Goal: Task Accomplishment & Management: Manage account settings

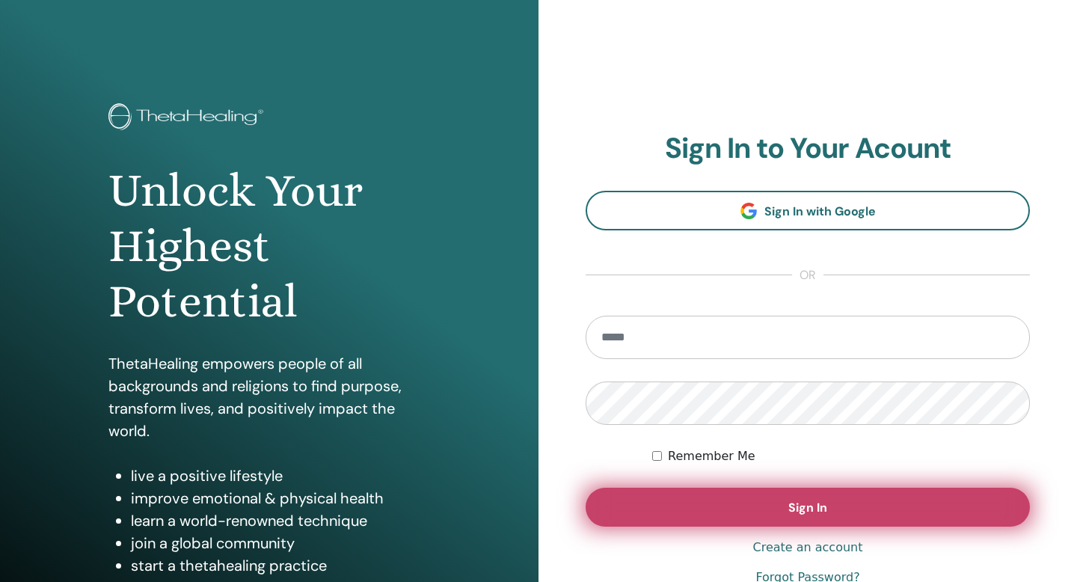
type input "**********"
click at [805, 501] on span "Sign In" at bounding box center [807, 508] width 39 height 16
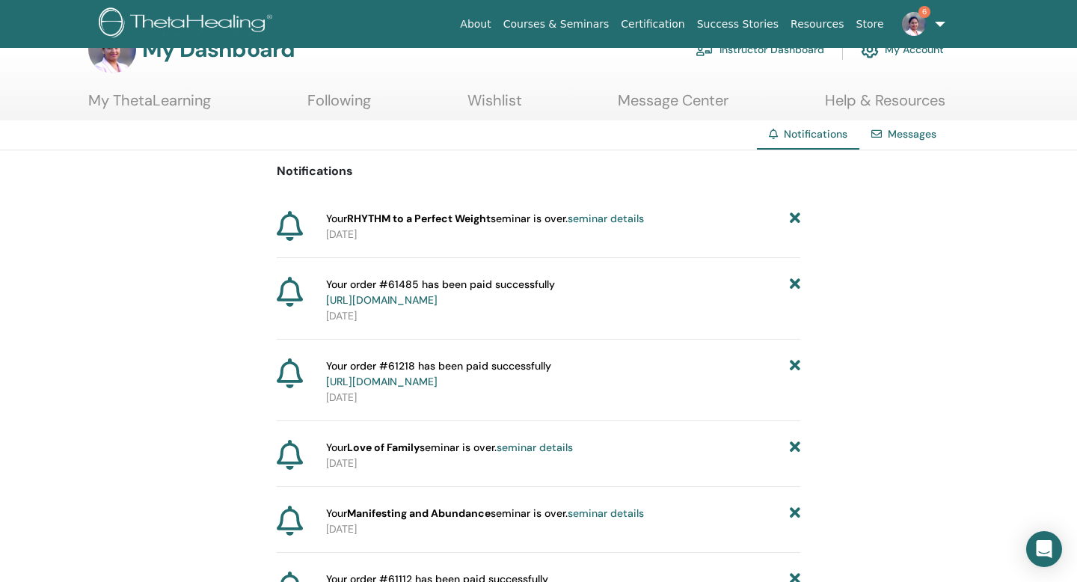
scroll to position [42, 0]
click at [791, 214] on icon at bounding box center [795, 217] width 10 height 16
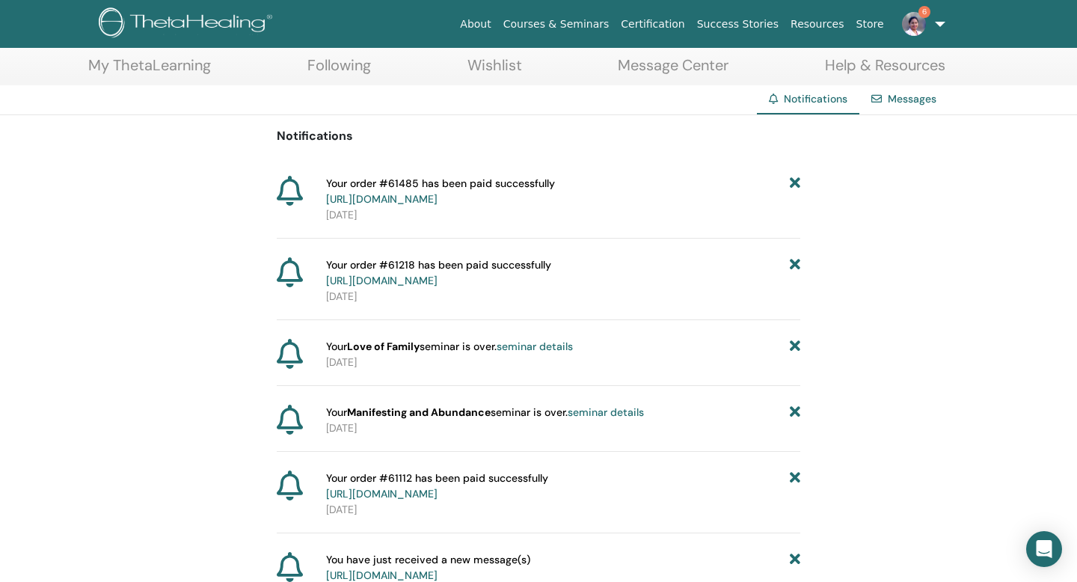
scroll to position [81, 0]
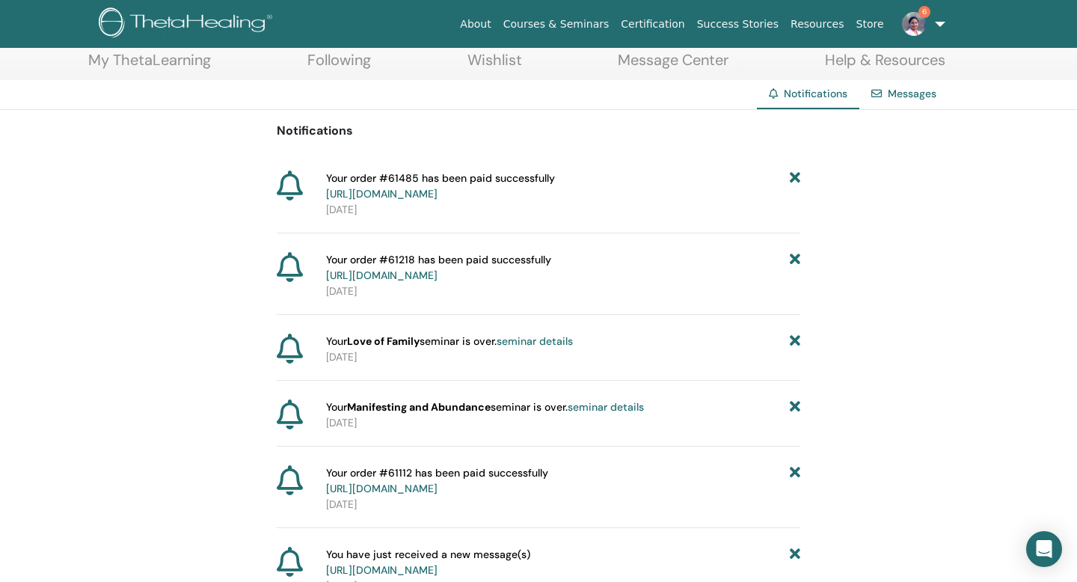
click at [798, 176] on icon at bounding box center [795, 186] width 10 height 31
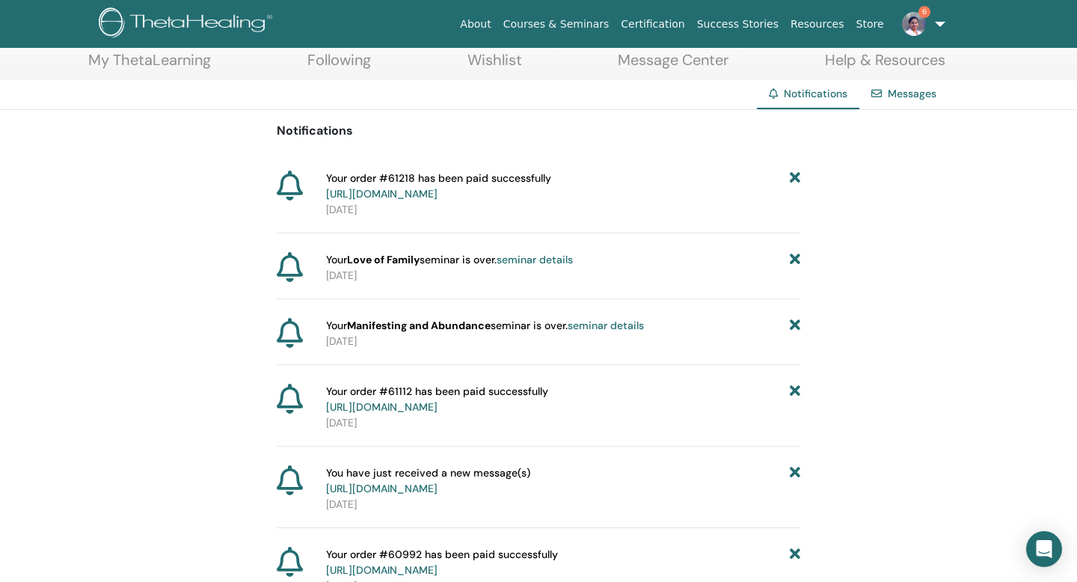
click at [794, 179] on icon at bounding box center [795, 186] width 10 height 31
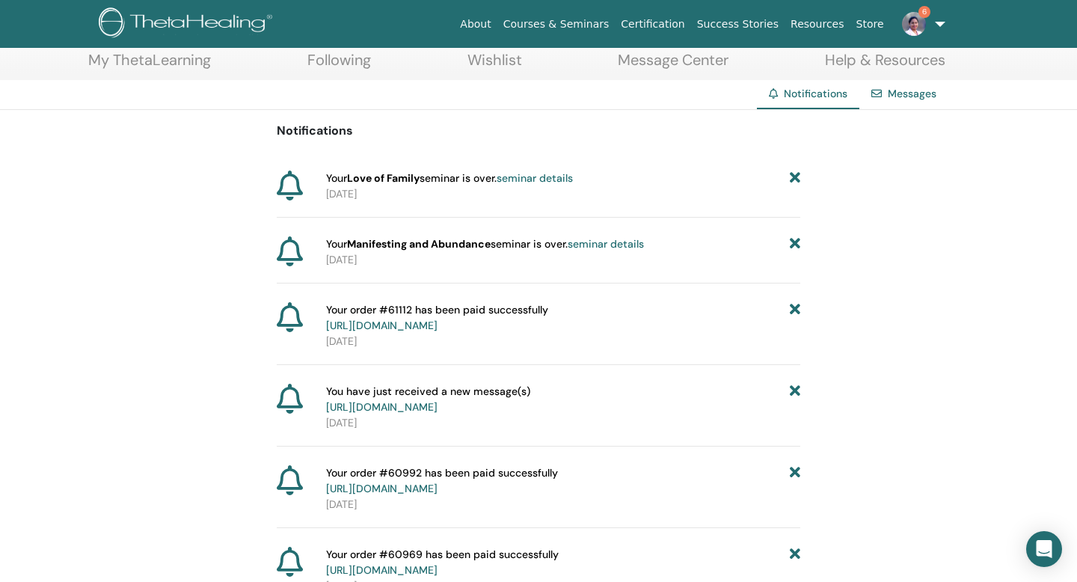
click at [796, 182] on icon at bounding box center [795, 179] width 10 height 16
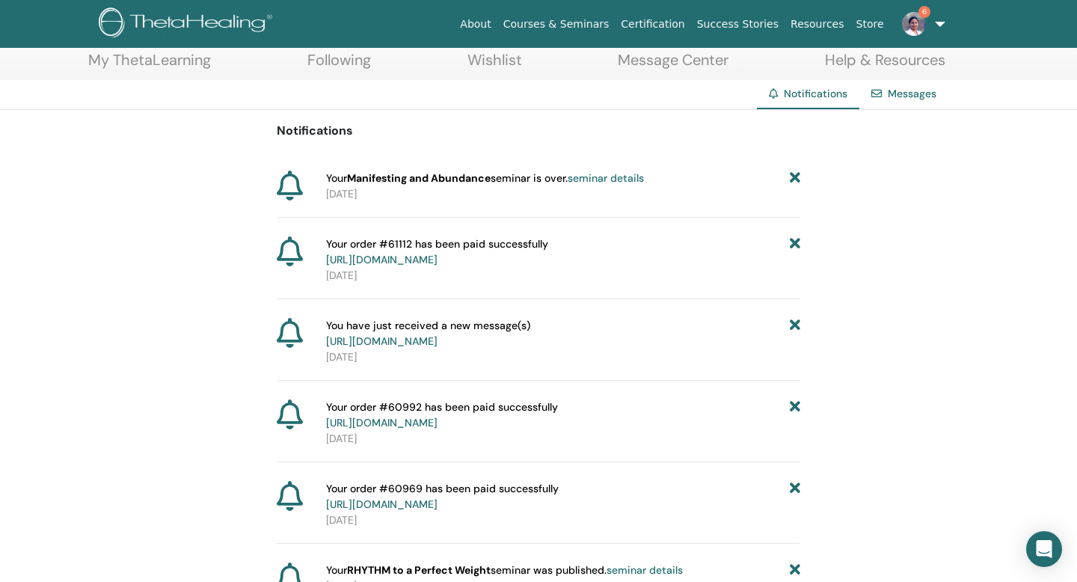
click at [795, 184] on icon at bounding box center [795, 179] width 10 height 16
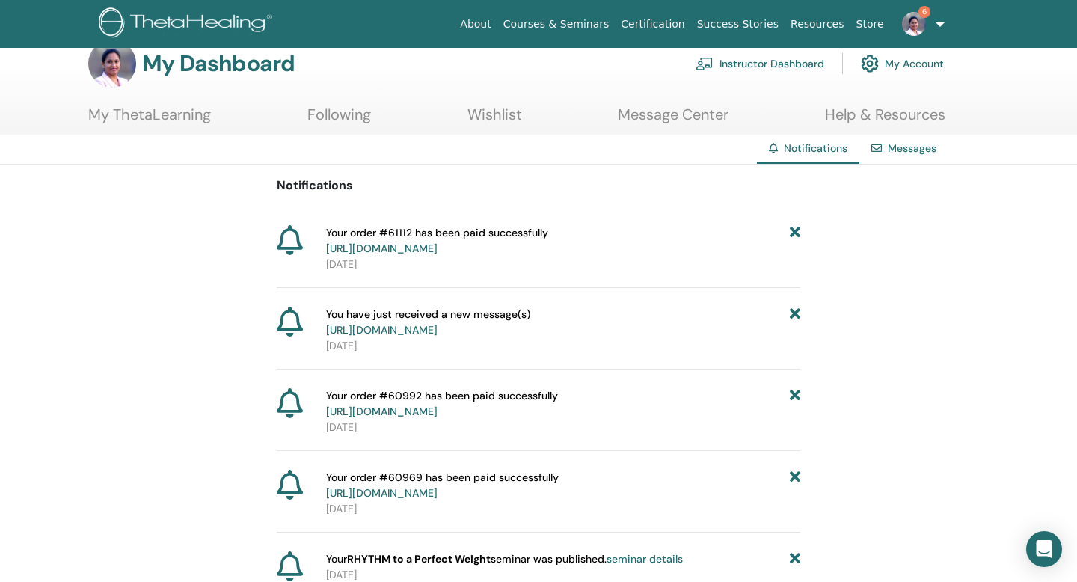
scroll to position [0, 0]
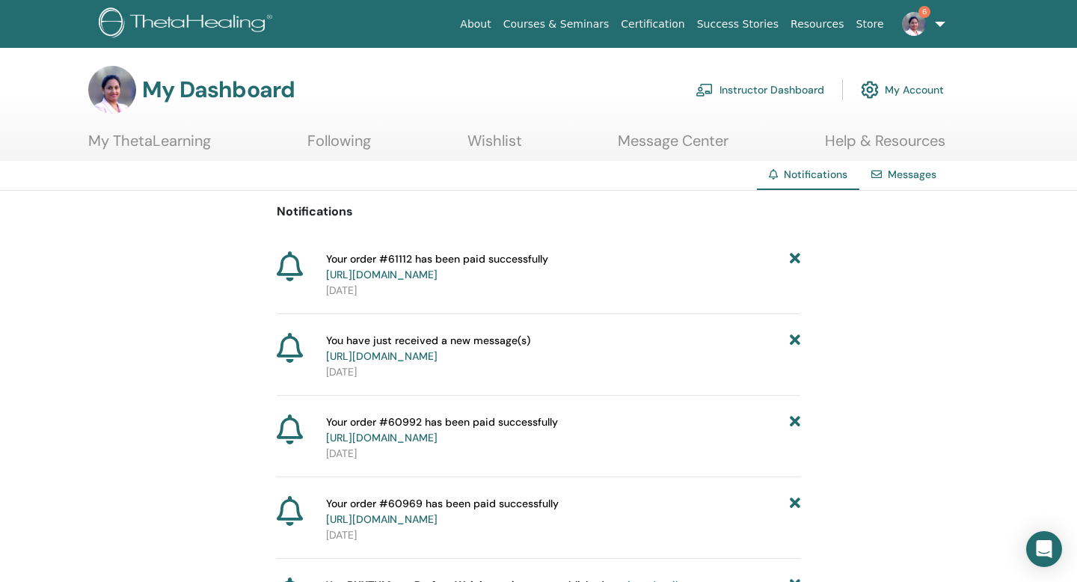
click at [765, 92] on link "Instructor Dashboard" at bounding box center [759, 89] width 129 height 33
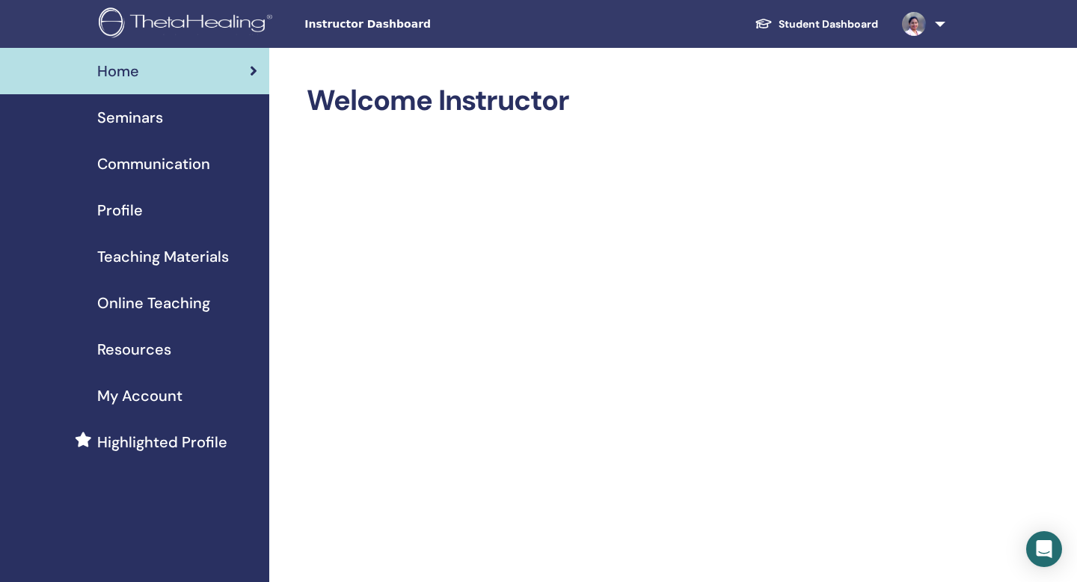
click at [149, 120] on span "Seminars" at bounding box center [130, 117] width 66 height 22
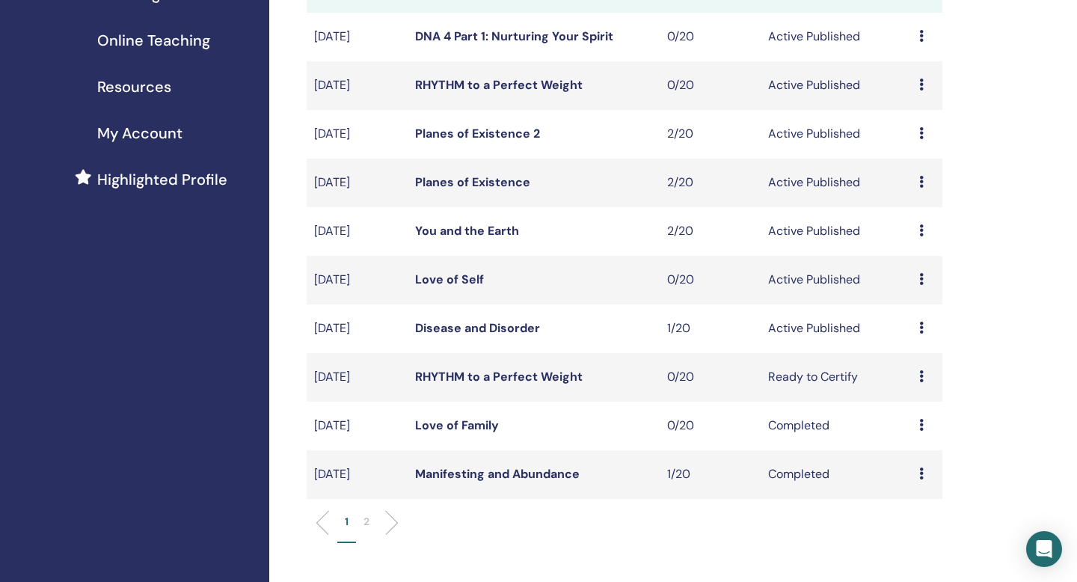
scroll to position [258, 0]
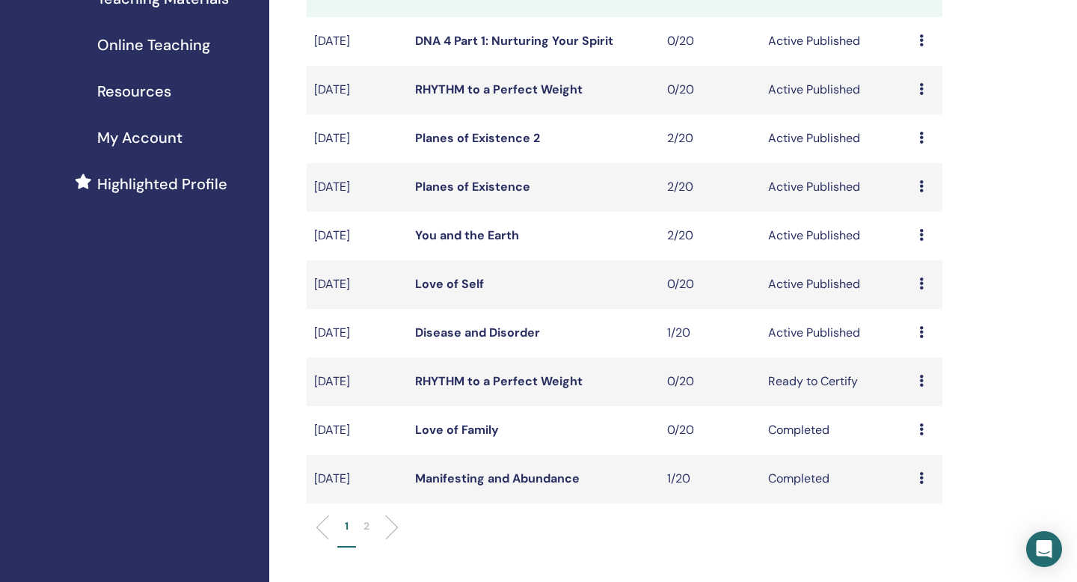
click at [921, 382] on icon at bounding box center [921, 381] width 4 height 12
click at [908, 467] on p "Cancel" at bounding box center [915, 462] width 57 height 18
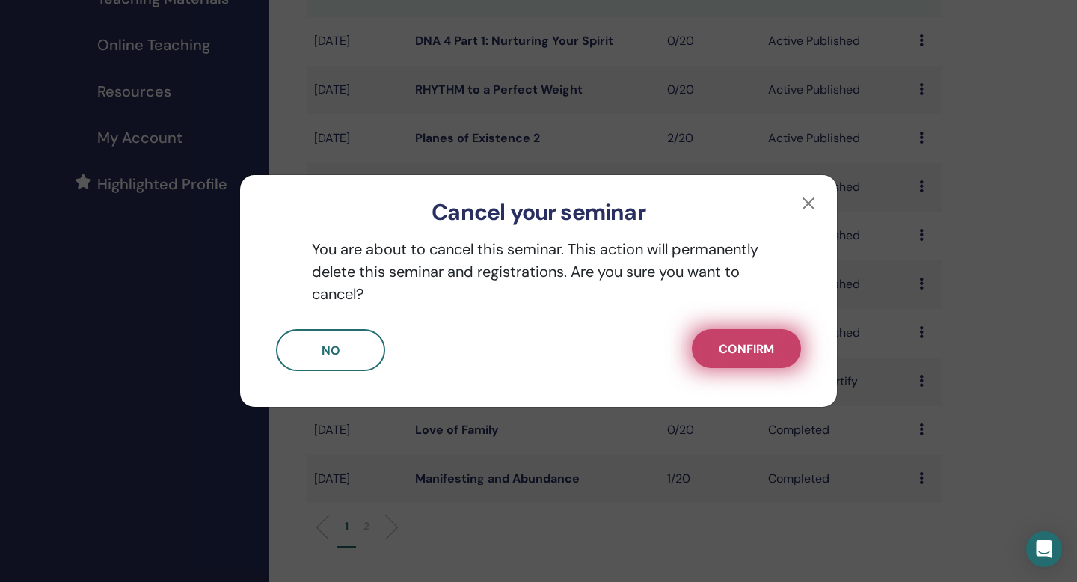
click at [736, 352] on span "Confirm" at bounding box center [746, 349] width 55 height 16
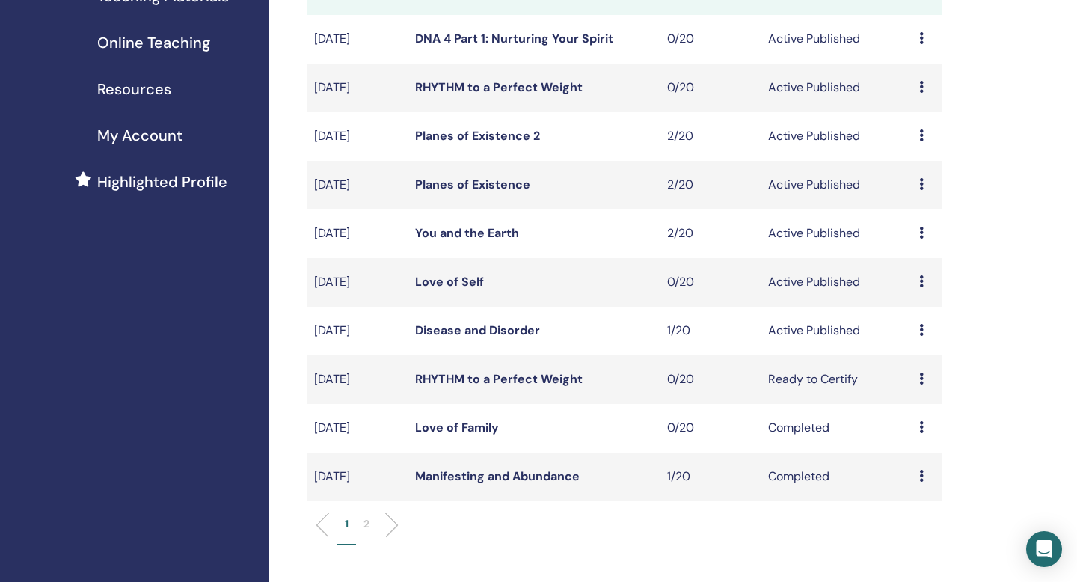
scroll to position [265, 0]
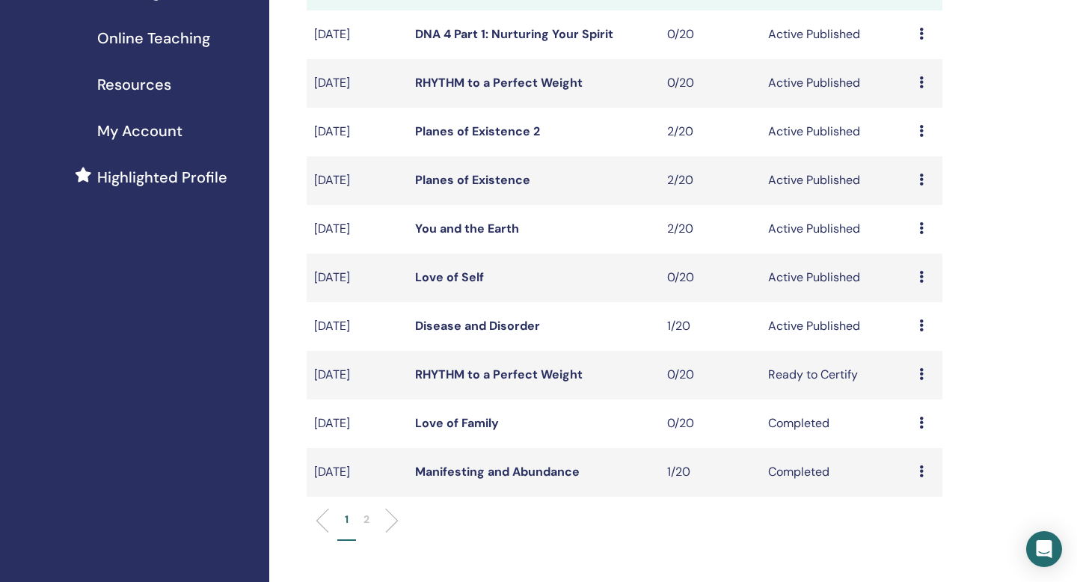
click at [919, 375] on icon at bounding box center [921, 374] width 4 height 12
click at [900, 459] on p "Cancel" at bounding box center [913, 455] width 57 height 18
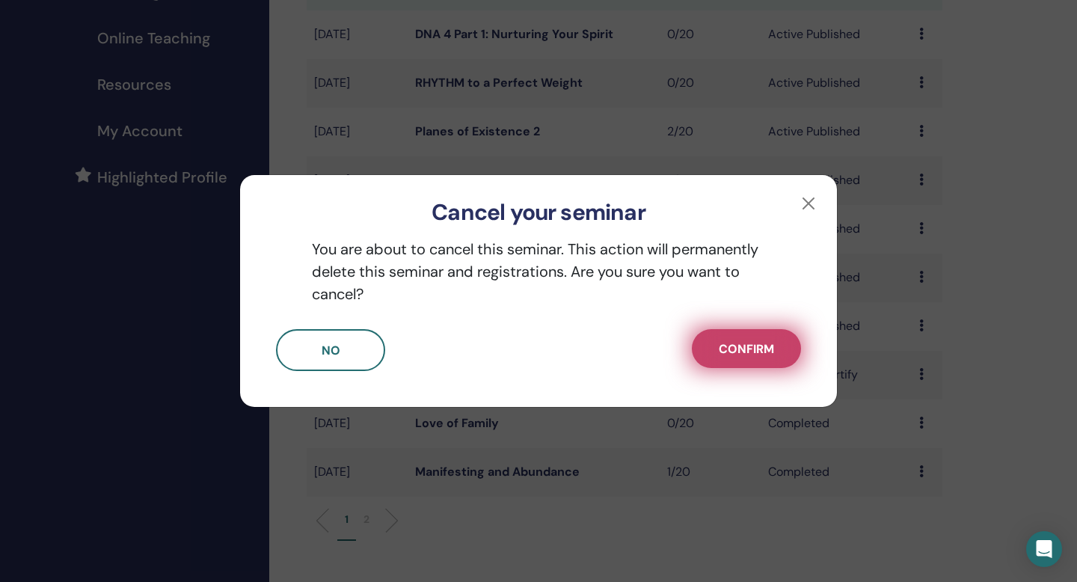
click at [717, 352] on button "Confirm" at bounding box center [746, 348] width 109 height 39
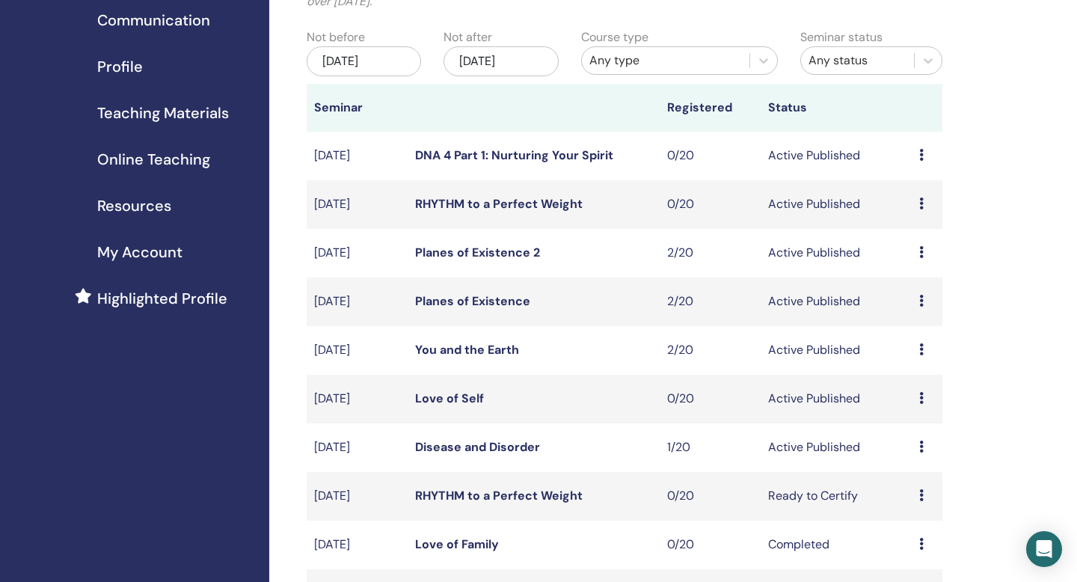
scroll to position [138, 0]
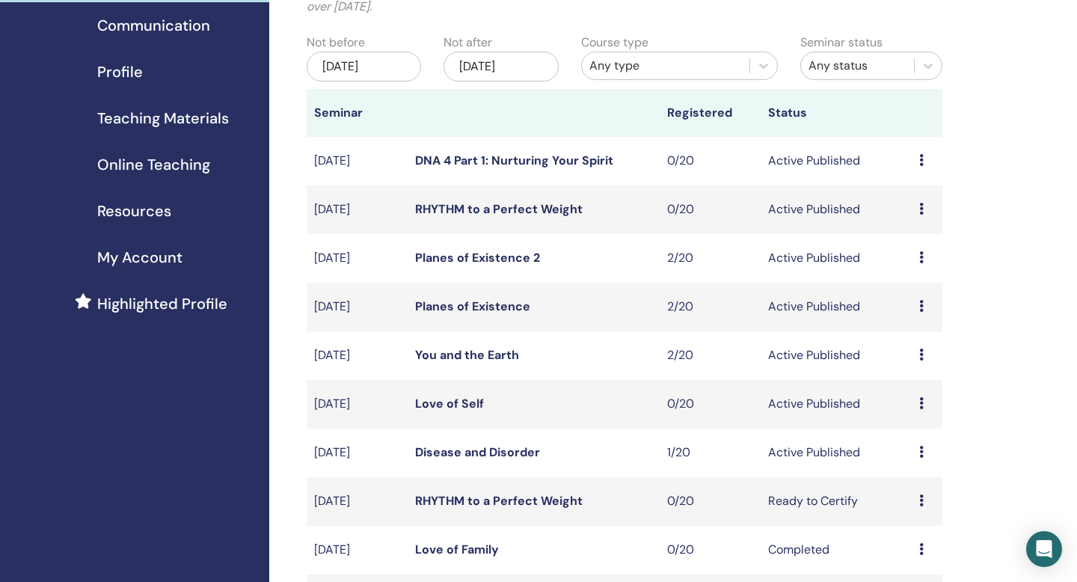
click at [513, 70] on div "Dec/01, 2025" at bounding box center [500, 67] width 114 height 30
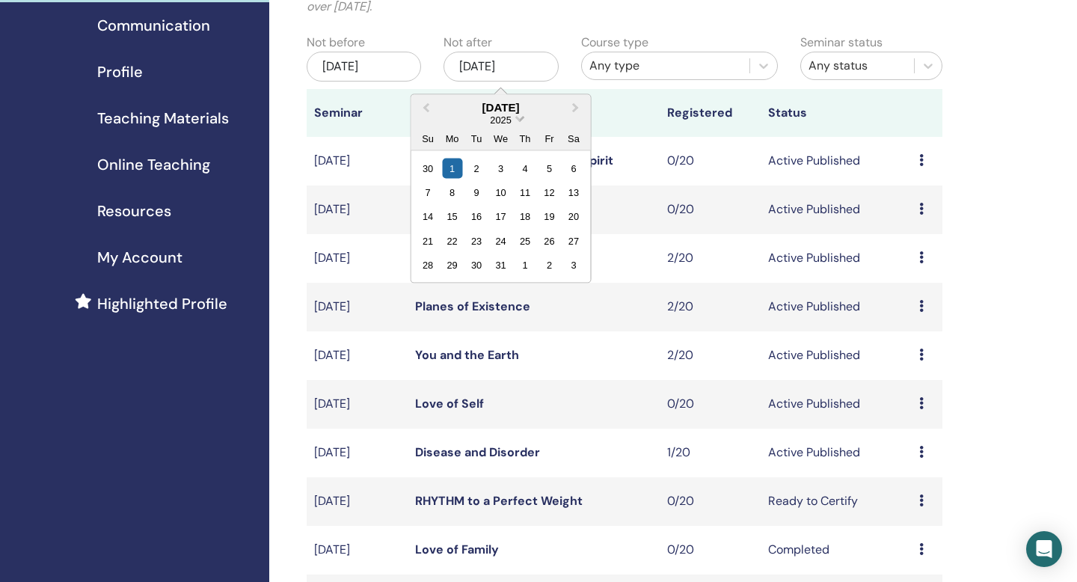
click at [523, 117] on span "Choose Date" at bounding box center [520, 117] width 10 height 10
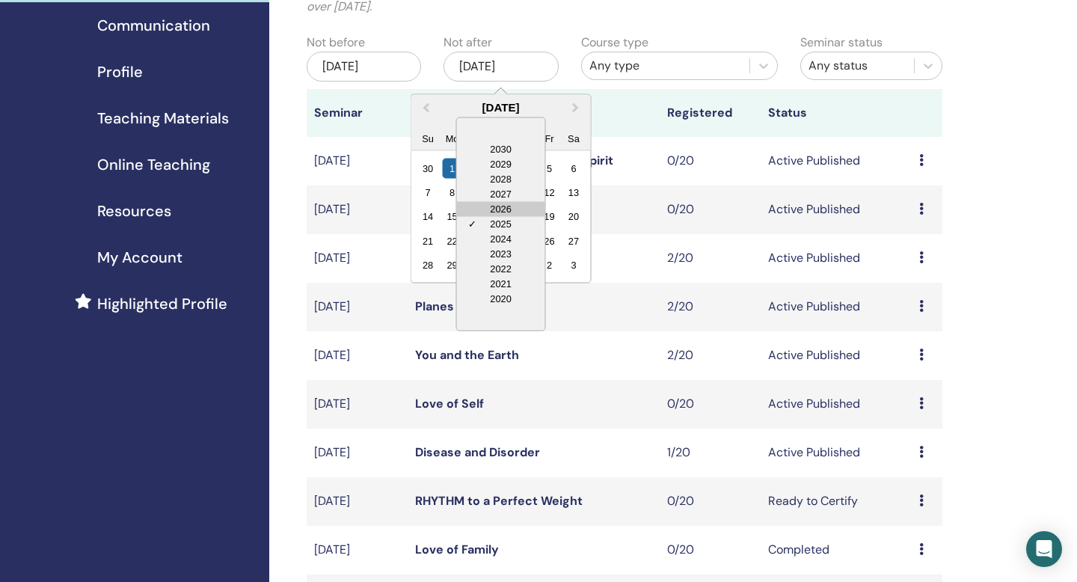
click at [509, 212] on div "2026" at bounding box center [501, 208] width 88 height 15
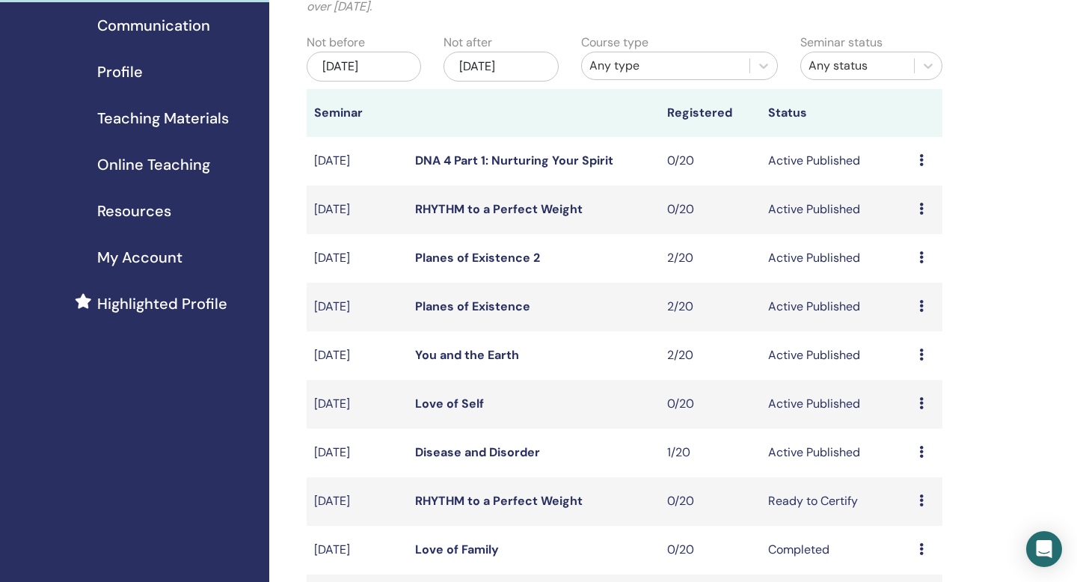
click at [617, 126] on th at bounding box center [534, 113] width 252 height 48
click at [538, 67] on div "Dec/01, 2025" at bounding box center [500, 67] width 114 height 30
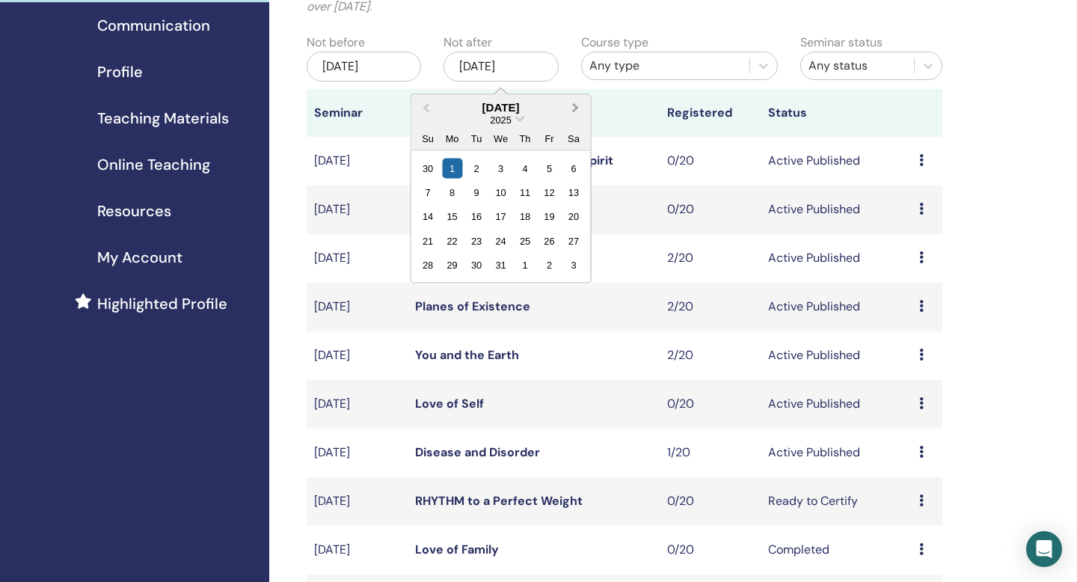
click at [576, 105] on span "Next Month" at bounding box center [576, 107] width 0 height 16
click at [576, 107] on span "Next Month" at bounding box center [576, 107] width 0 height 16
click at [577, 237] on div "28" at bounding box center [574, 240] width 20 height 20
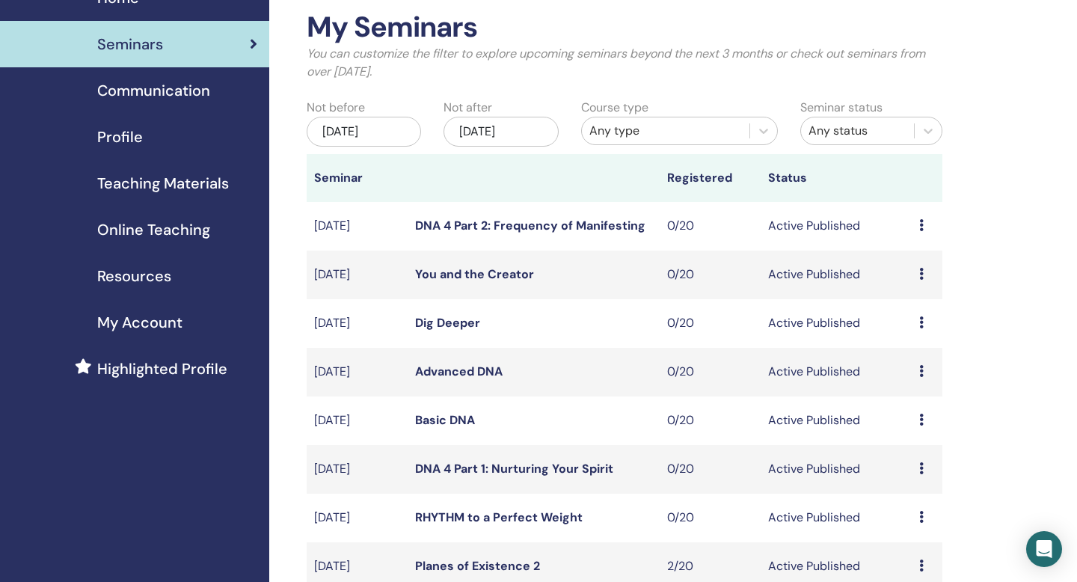
scroll to position [0, 0]
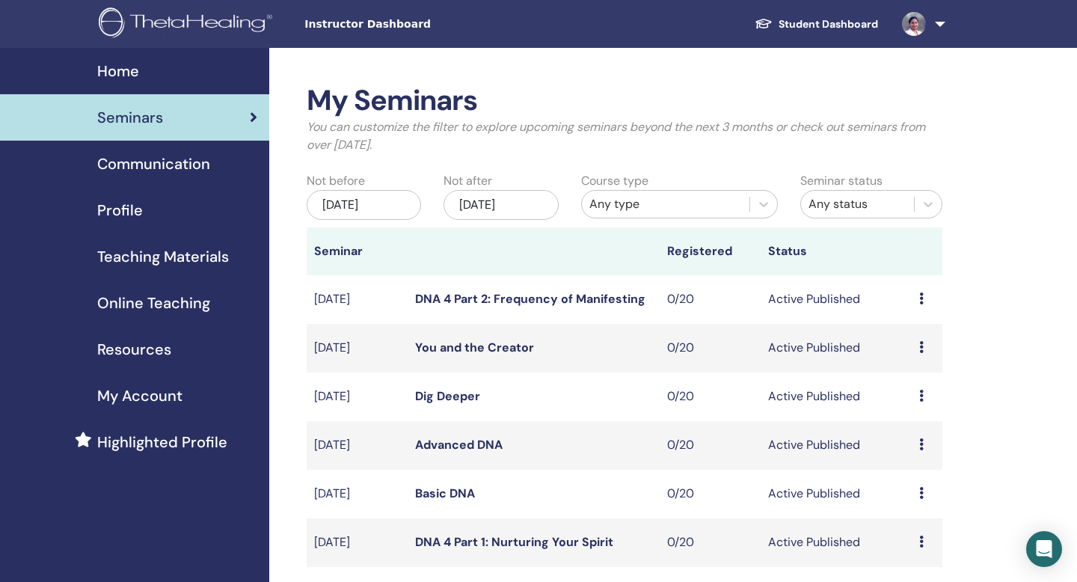
click at [125, 76] on span "Home" at bounding box center [118, 71] width 42 height 22
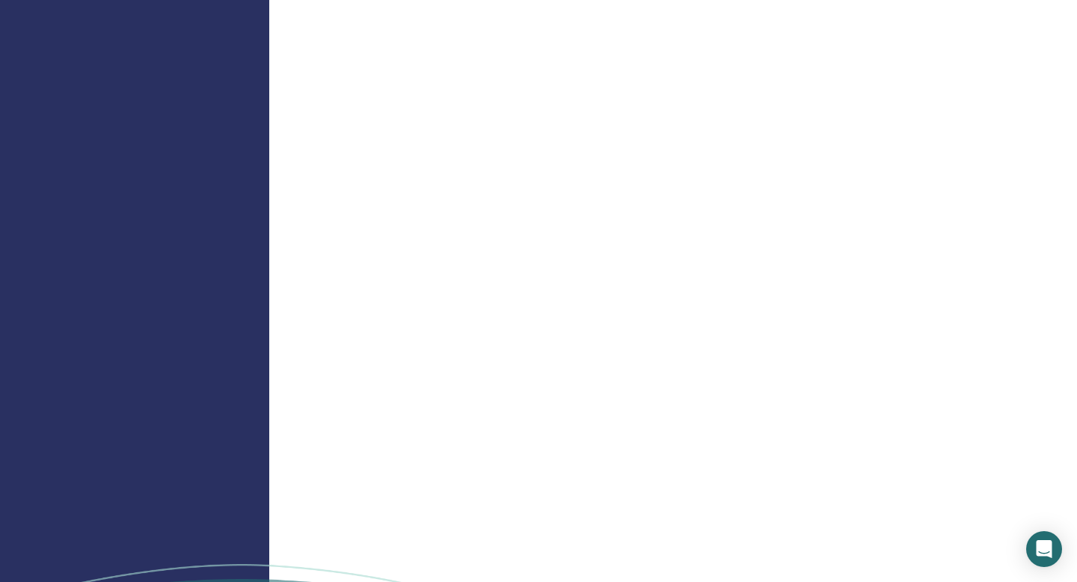
scroll to position [1431, 0]
